Goal: Task Accomplishment & Management: Manage account settings

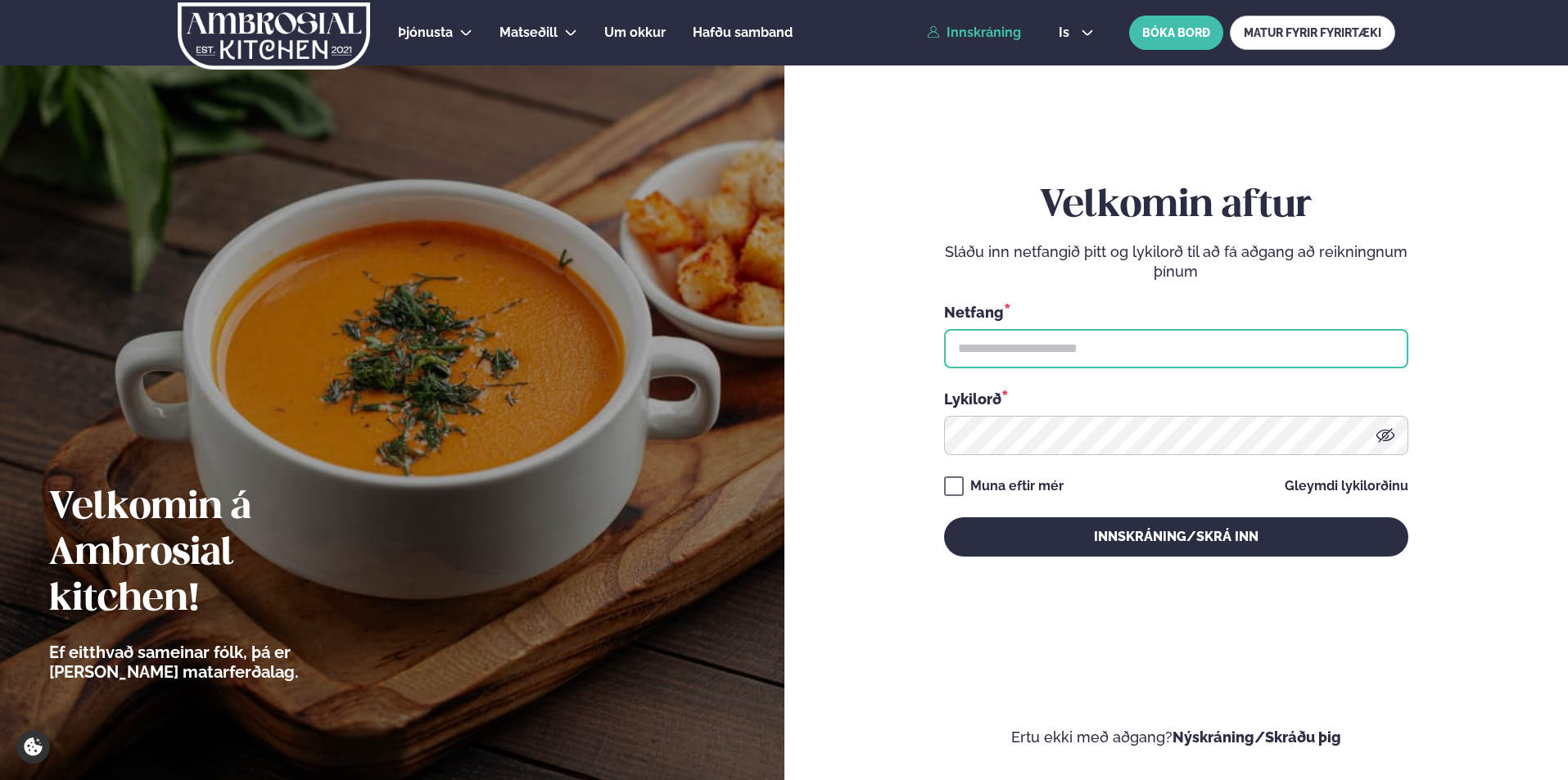
type input "**********"
click at [984, 27] on link "Innskráning" at bounding box center [974, 33] width 94 height 15
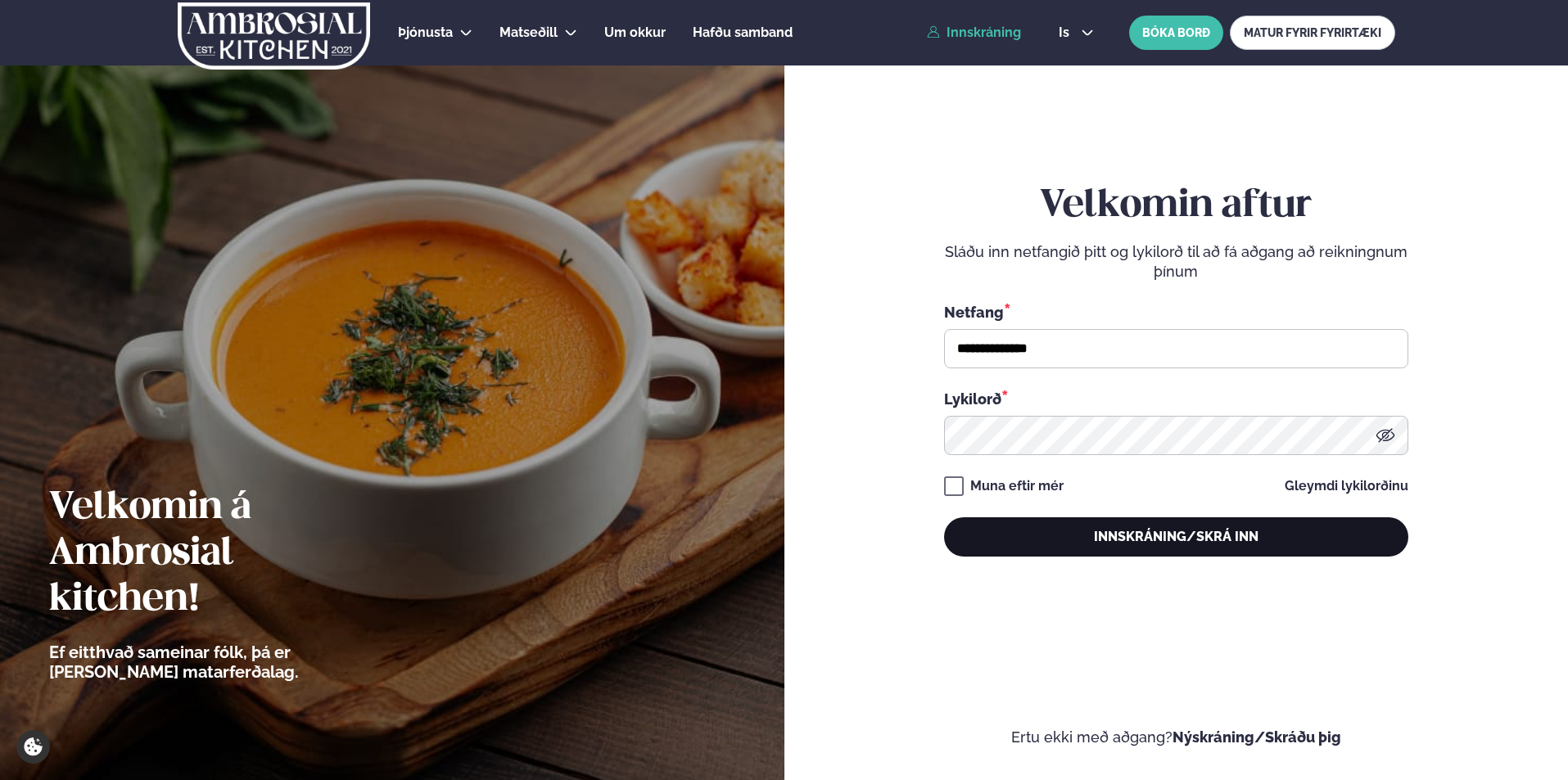
click at [1082, 529] on button "Innskráning/Skrá inn" at bounding box center [1175, 537] width 464 height 39
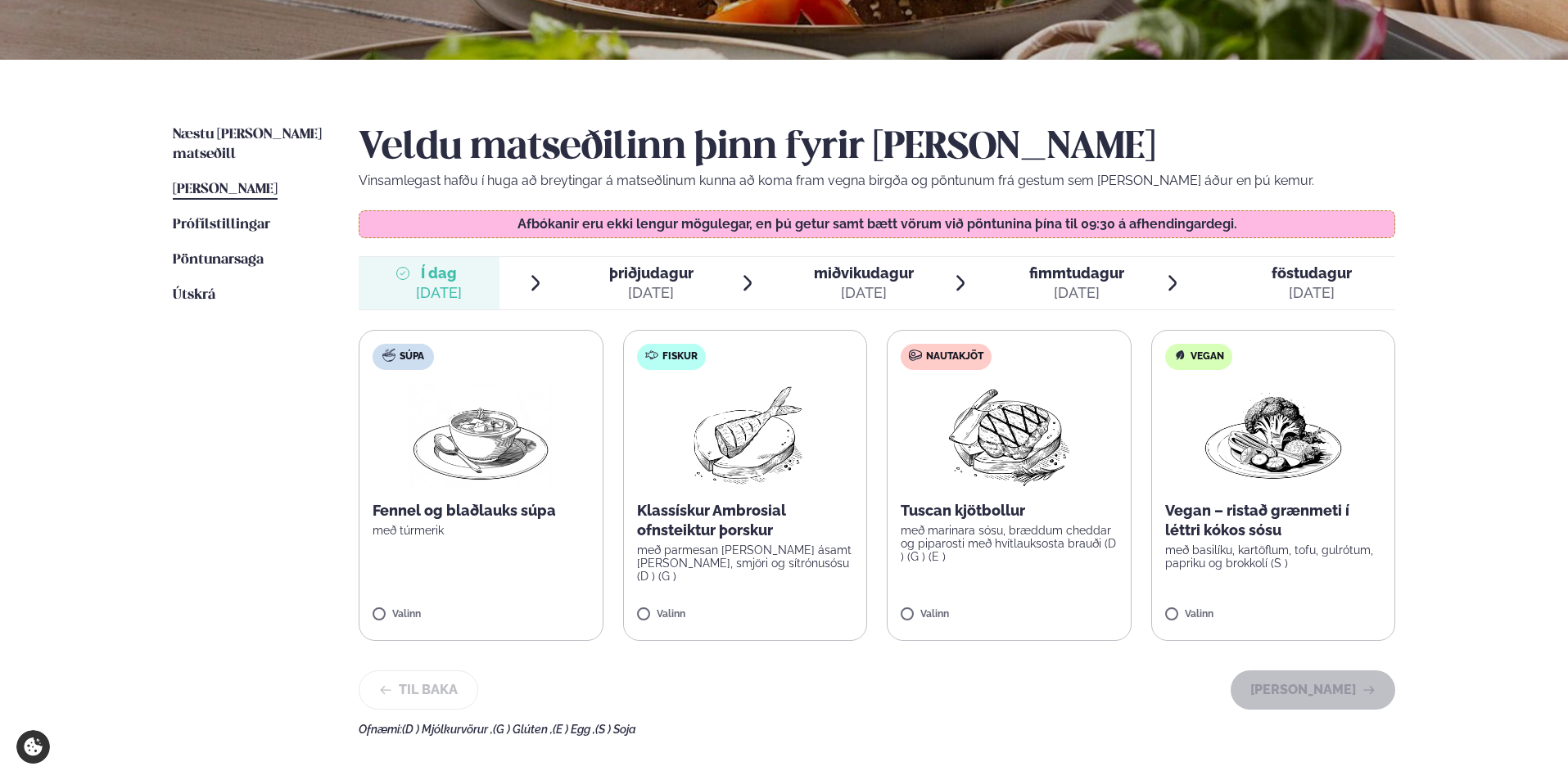
scroll to position [328, 0]
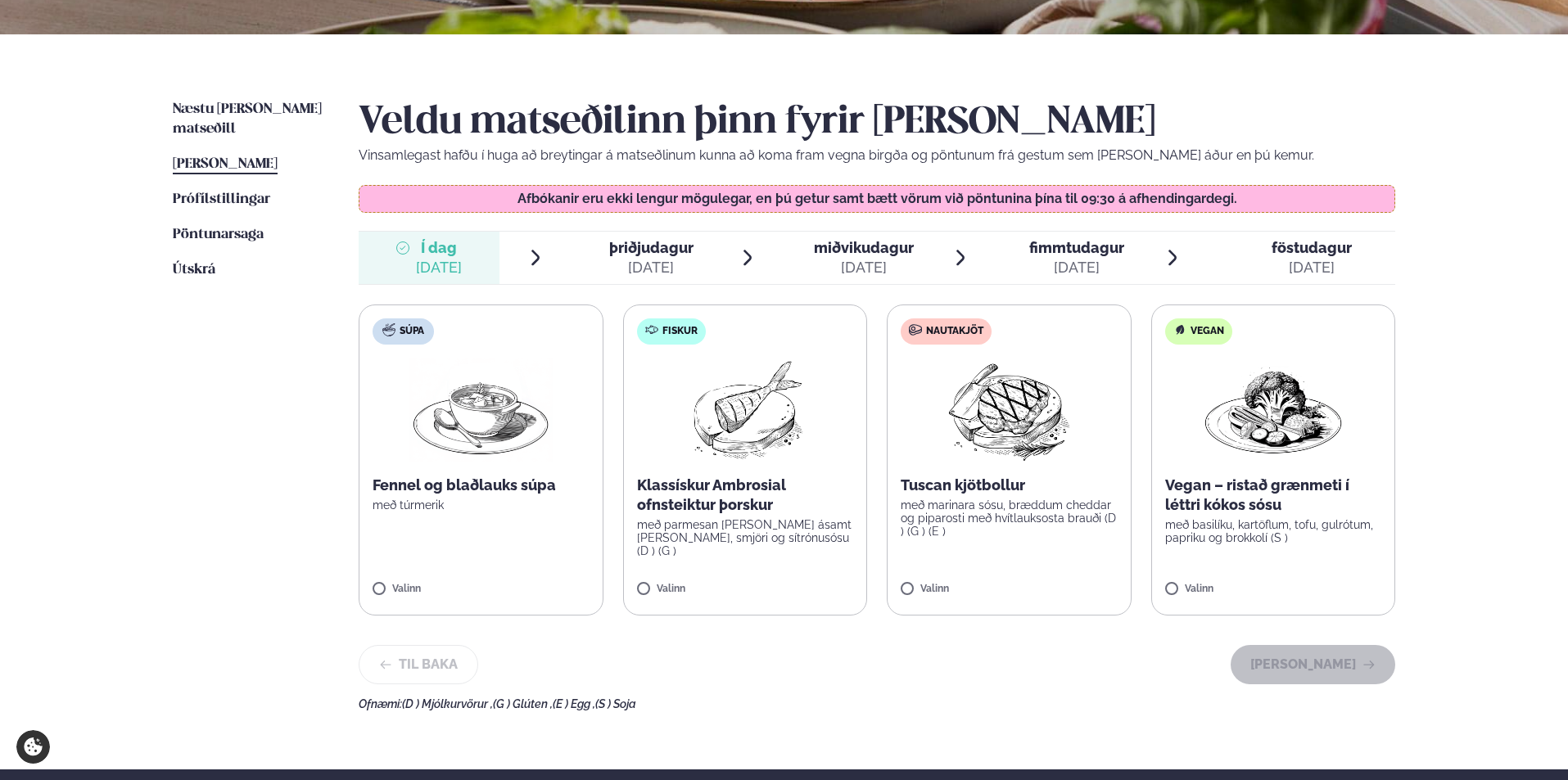
click at [627, 237] on span "þriðjudagur þri. [DATE]" at bounding box center [641, 258] width 140 height 52
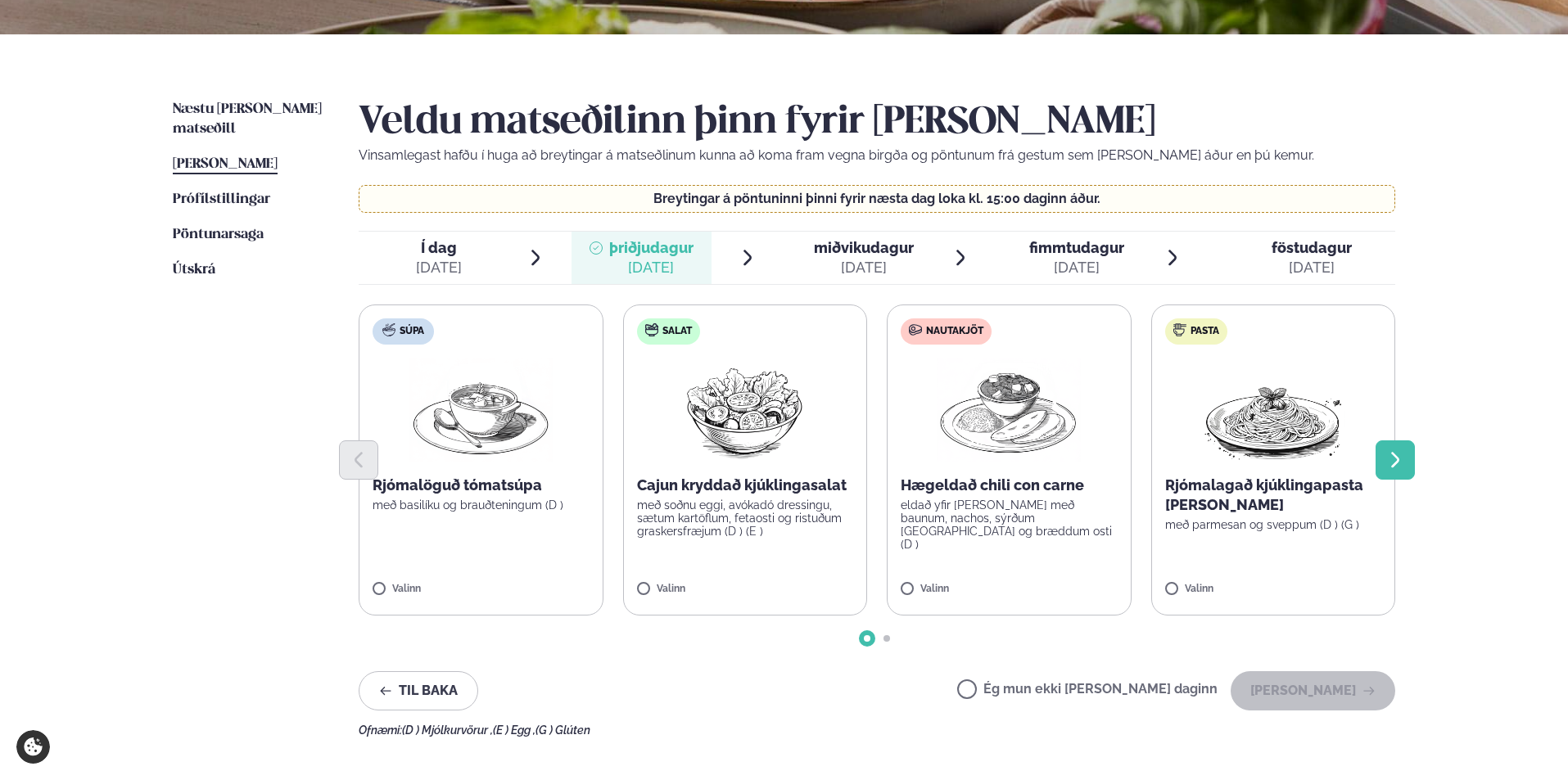
click at [1395, 460] on icon "Next slide" at bounding box center [1395, 460] width 20 height 20
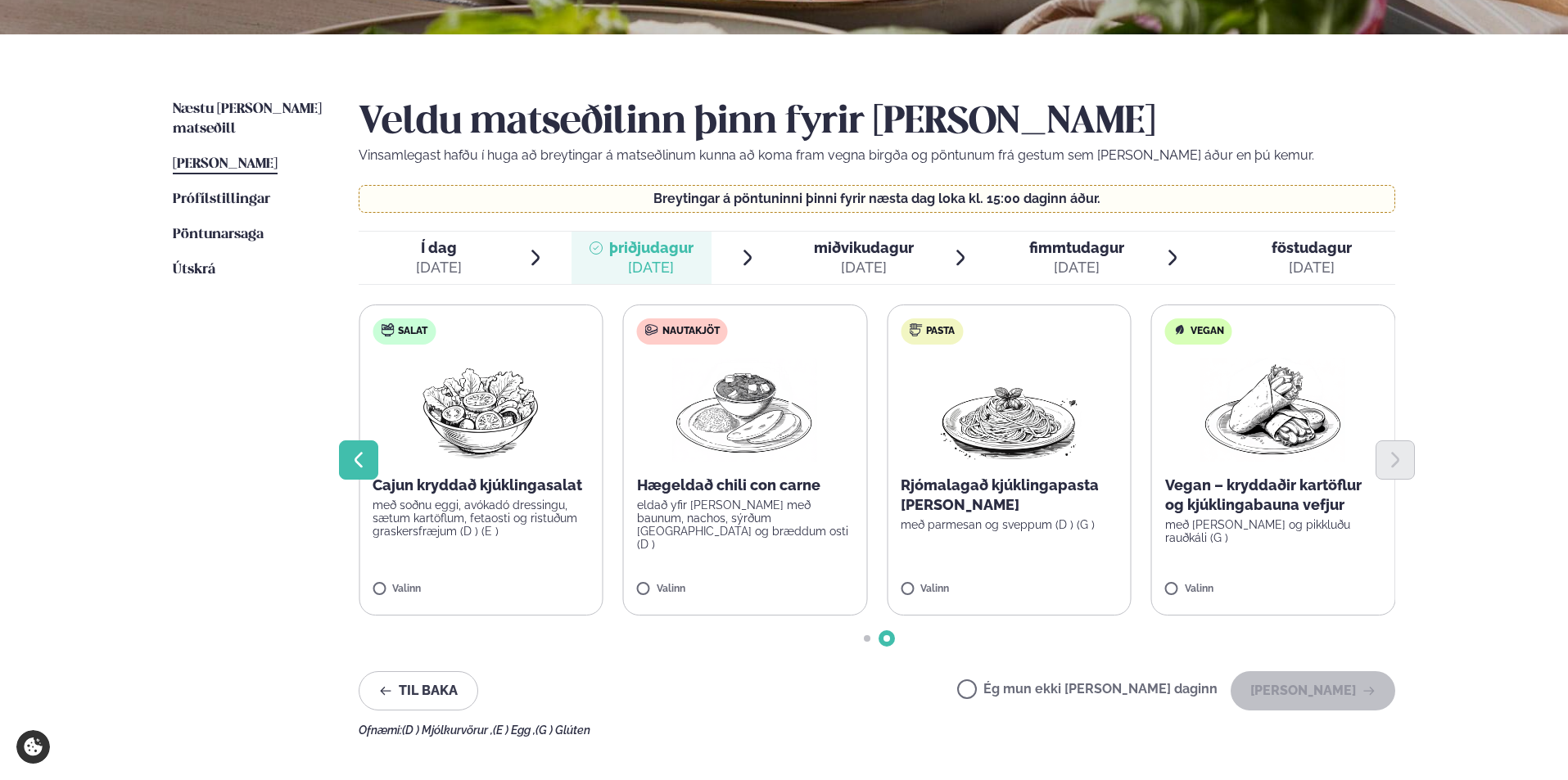
click at [365, 450] on icon "Previous slide" at bounding box center [359, 460] width 20 height 20
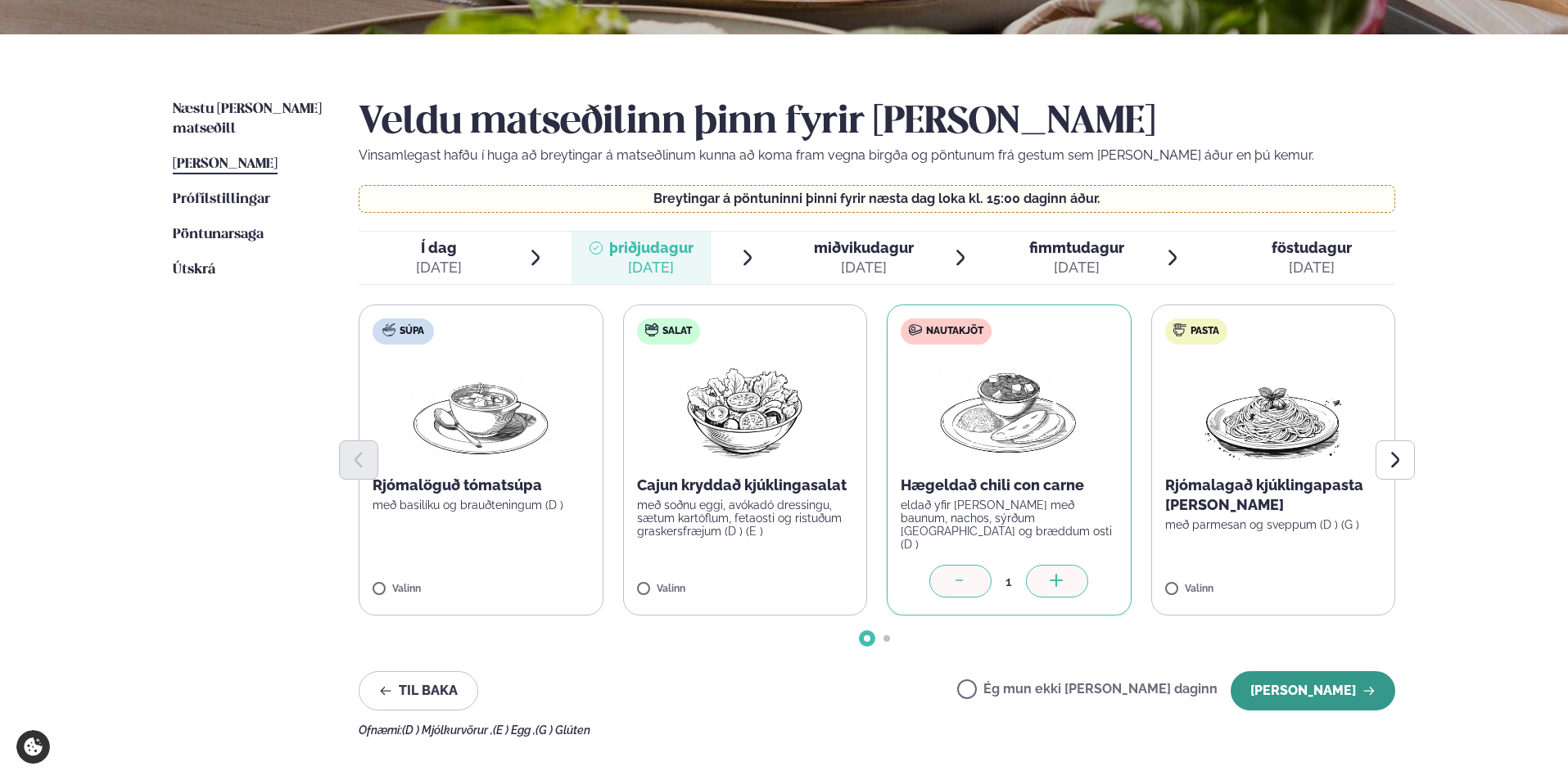
click at [1308, 694] on button "[PERSON_NAME]" at bounding box center [1312, 691] width 164 height 39
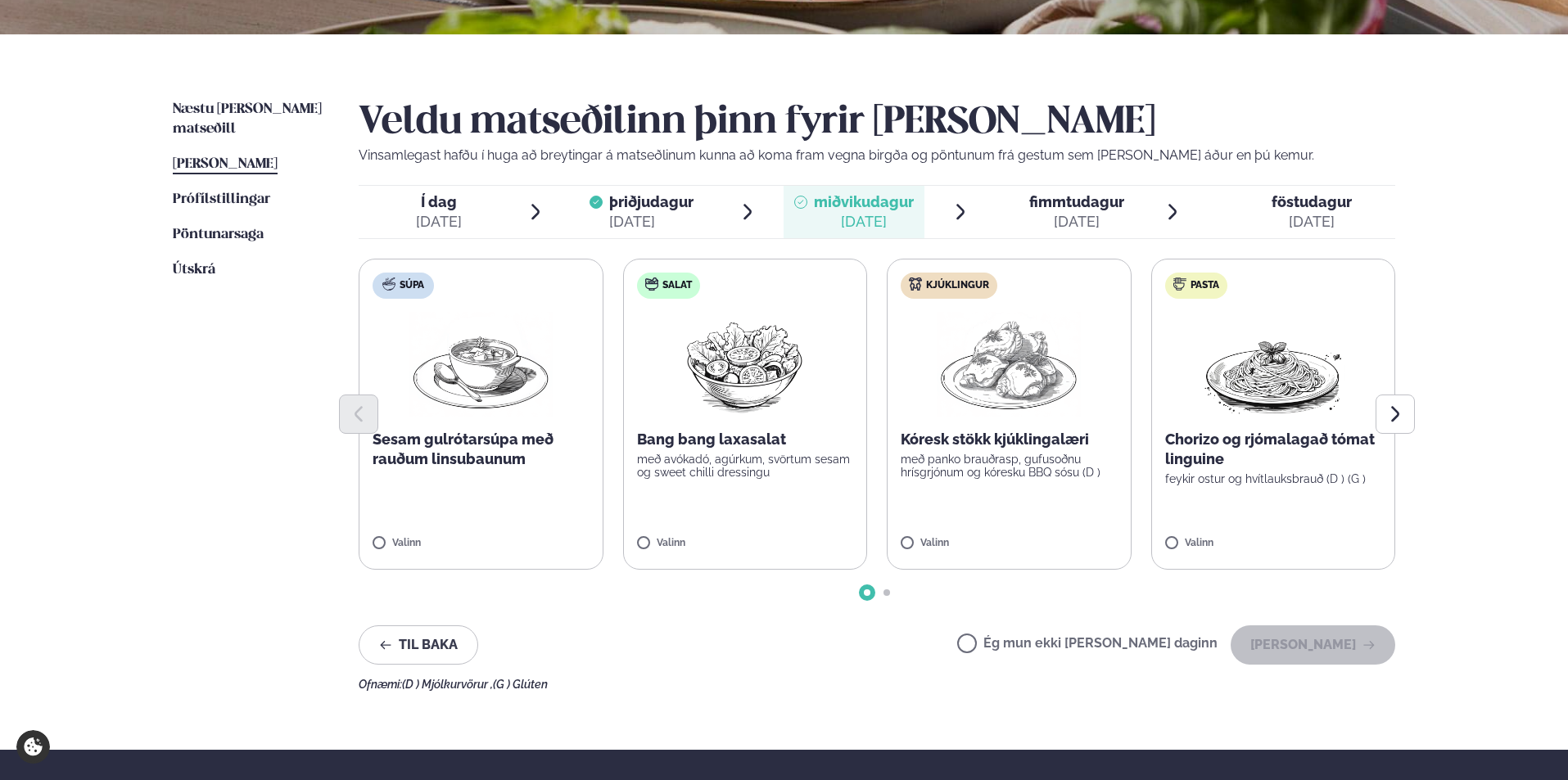
click at [1021, 641] on label "Ég mun ekki [PERSON_NAME] daginn" at bounding box center [1086, 645] width 260 height 17
click at [1313, 649] on button "[PERSON_NAME]" at bounding box center [1312, 645] width 164 height 39
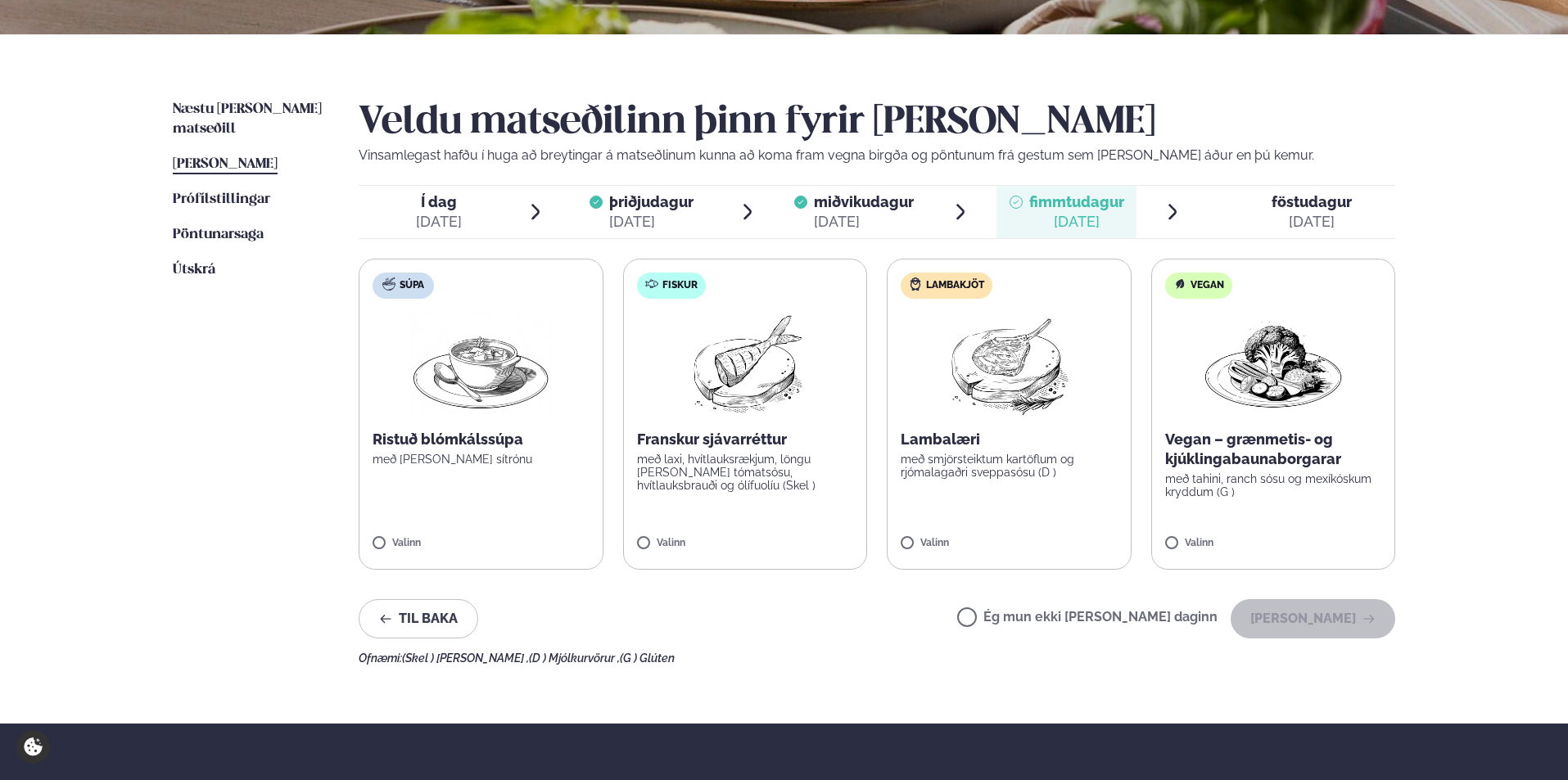
click at [1019, 614] on label "Ég mun ekki [PERSON_NAME] daginn" at bounding box center [1086, 618] width 260 height 17
click at [1317, 617] on button "[PERSON_NAME]" at bounding box center [1312, 618] width 164 height 39
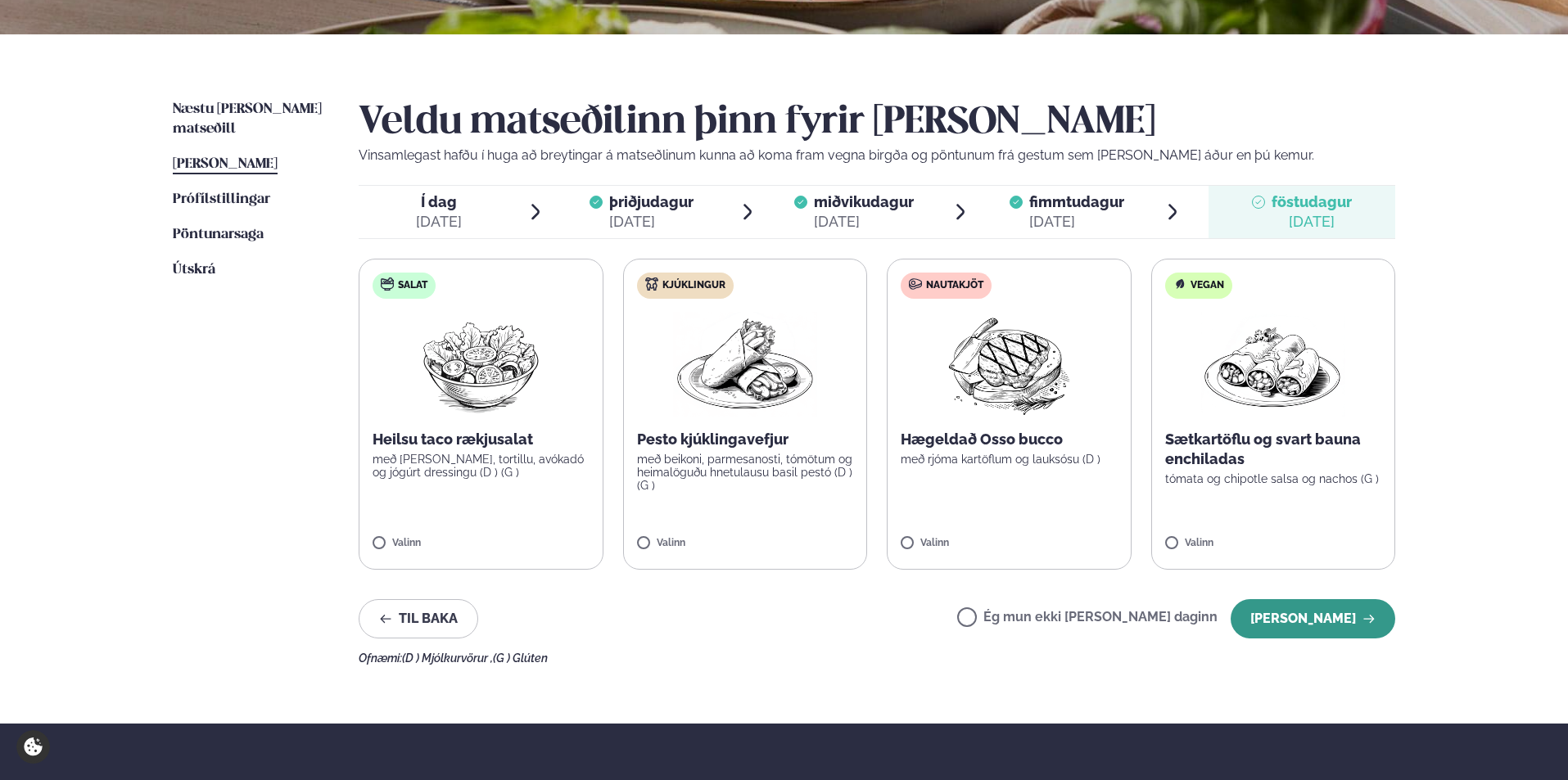
click at [1295, 620] on button "[PERSON_NAME]" at bounding box center [1312, 618] width 164 height 39
